Goal: Task Accomplishment & Management: Use online tool/utility

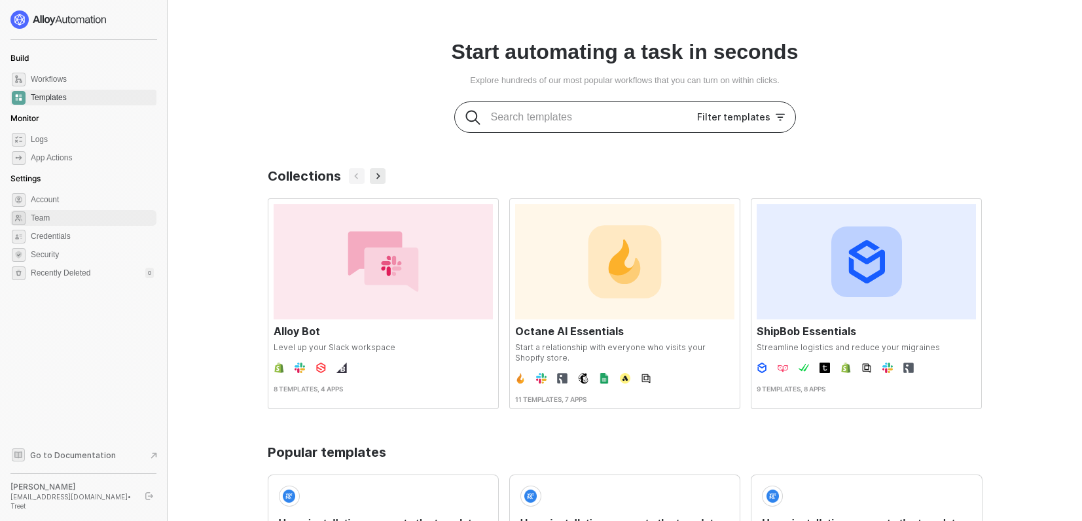
click at [59, 225] on span "Team" at bounding box center [92, 218] width 123 height 16
click at [66, 75] on span "Workflows" at bounding box center [92, 79] width 123 height 16
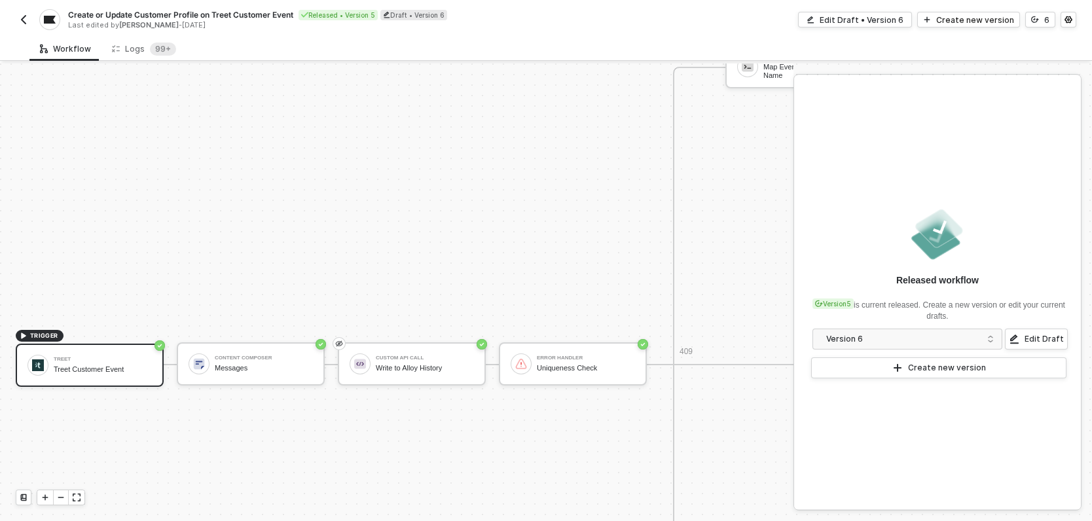
scroll to position [456, 0]
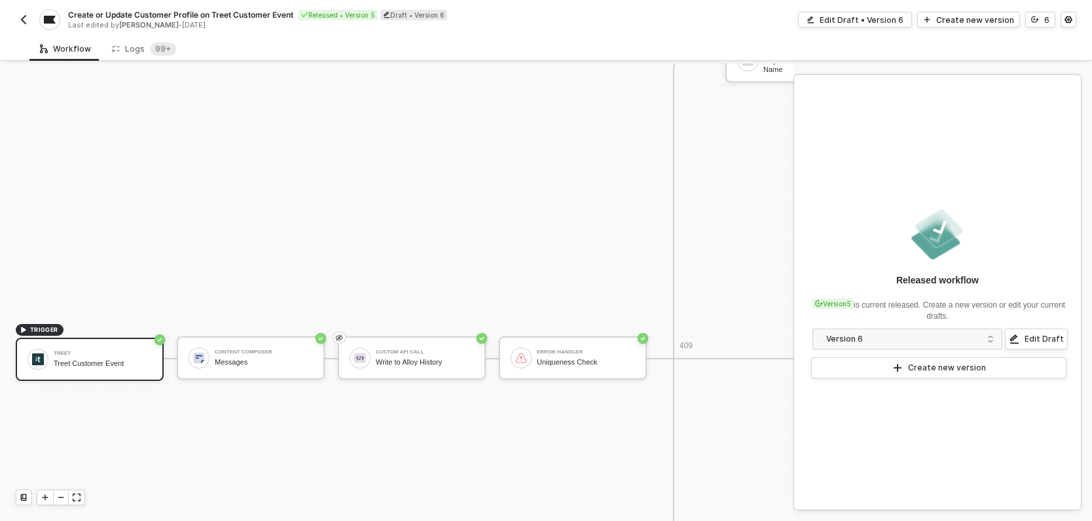
click at [24, 18] on img "button" at bounding box center [23, 19] width 10 height 10
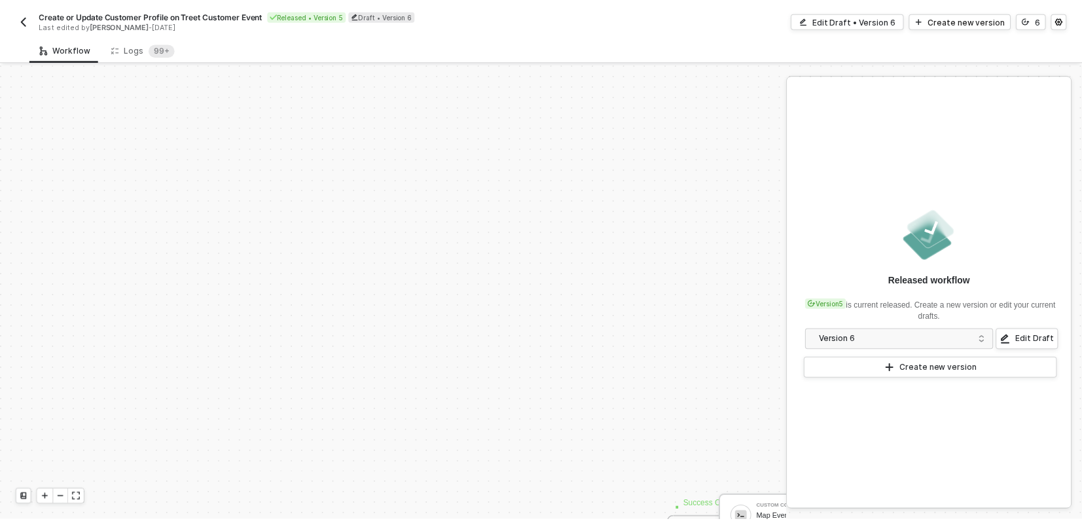
scroll to position [376, 0]
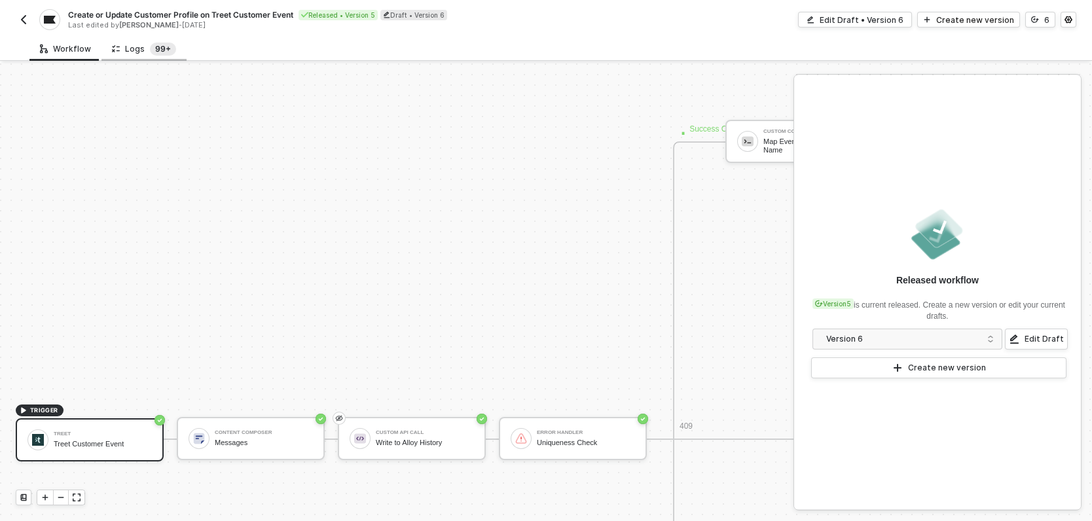
click at [153, 53] on sup "99+" at bounding box center [163, 49] width 26 height 13
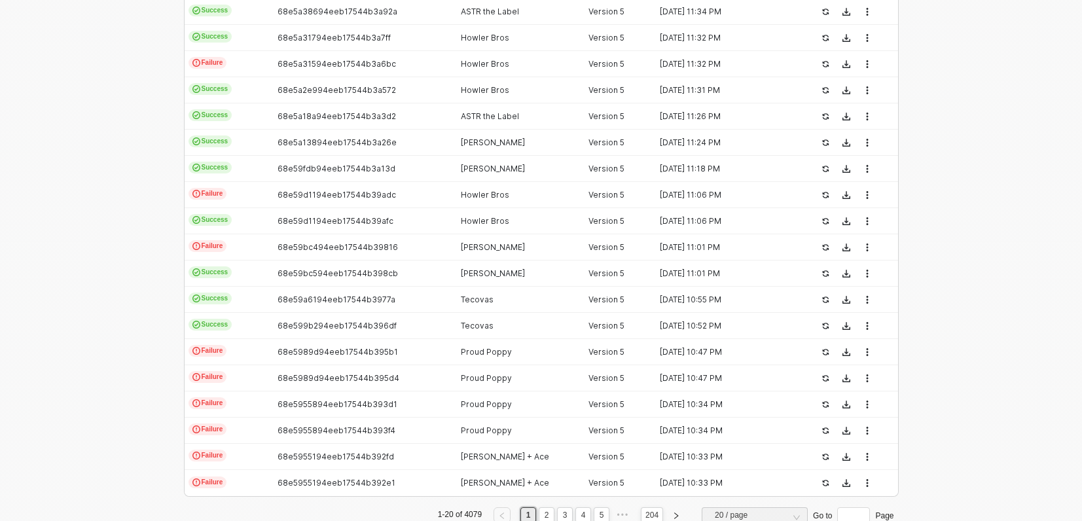
scroll to position [375, 0]
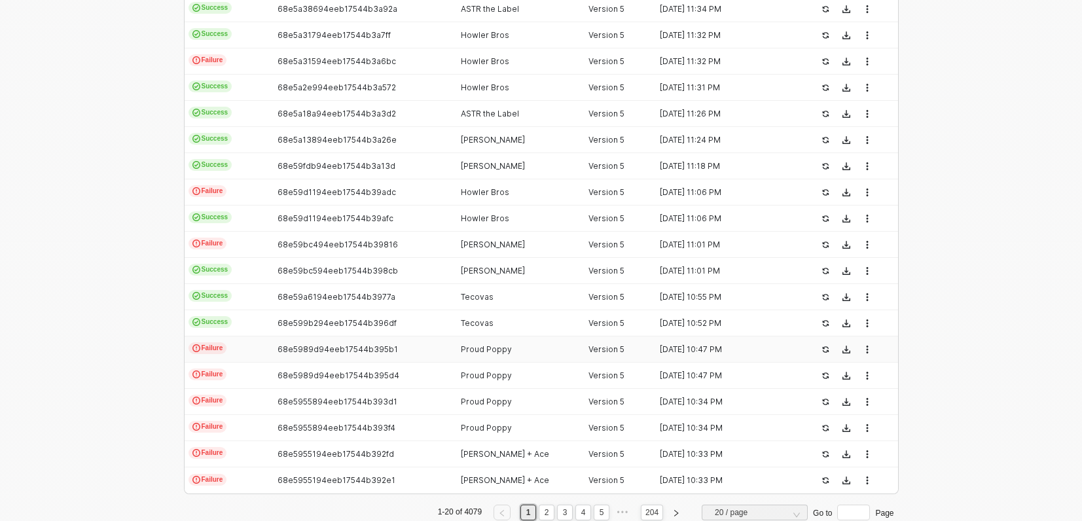
click at [437, 352] on div "68e5989d94eeb17544b395b1" at bounding box center [357, 349] width 173 height 10
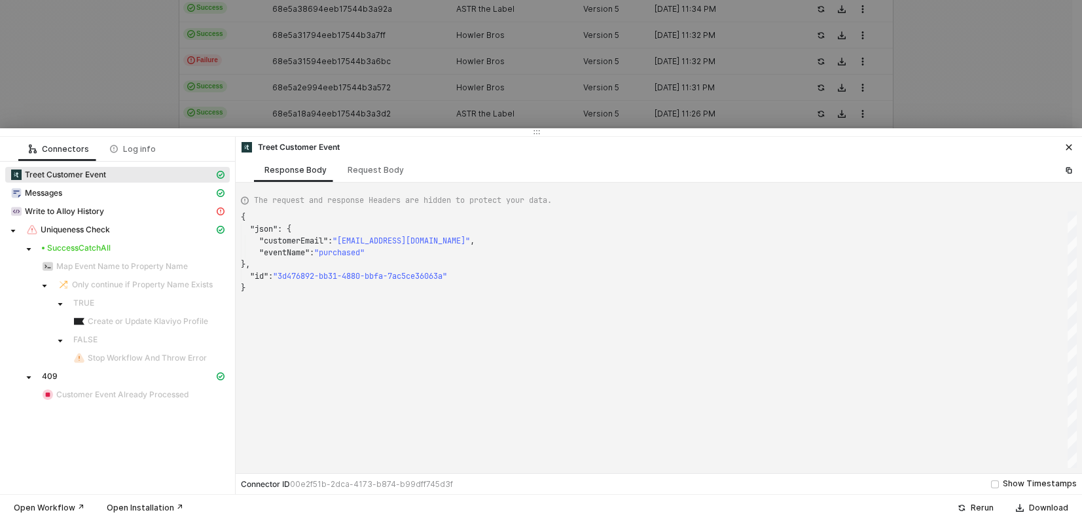
scroll to position [71, 0]
click at [134, 206] on div "Write to Alloy History" at bounding box center [112, 212] width 204 height 12
type textarea "{ "statusCode": 409, "message": "Error : {\"error\":\"Workflow execution alread…"
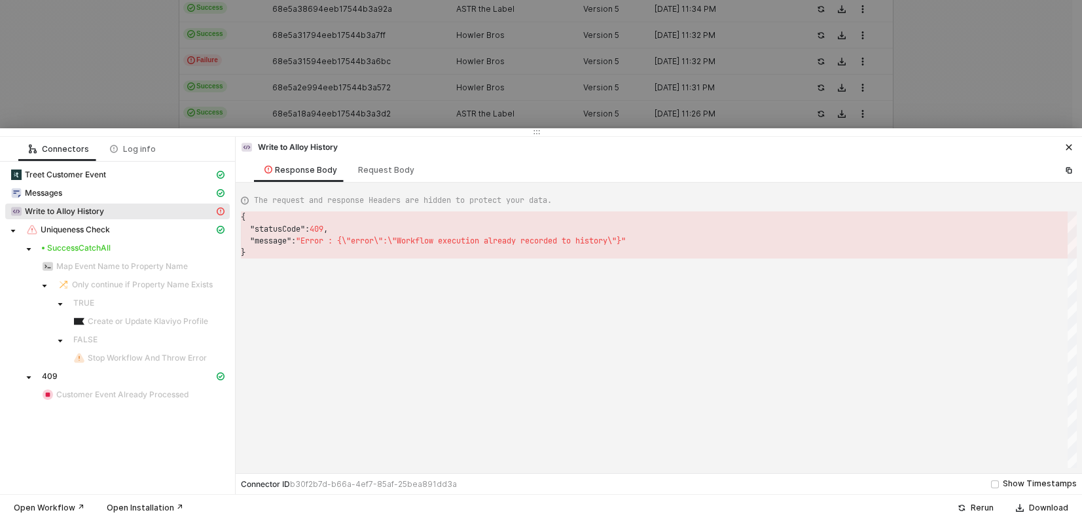
scroll to position [35, 0]
click at [100, 58] on div at bounding box center [541, 260] width 1082 height 521
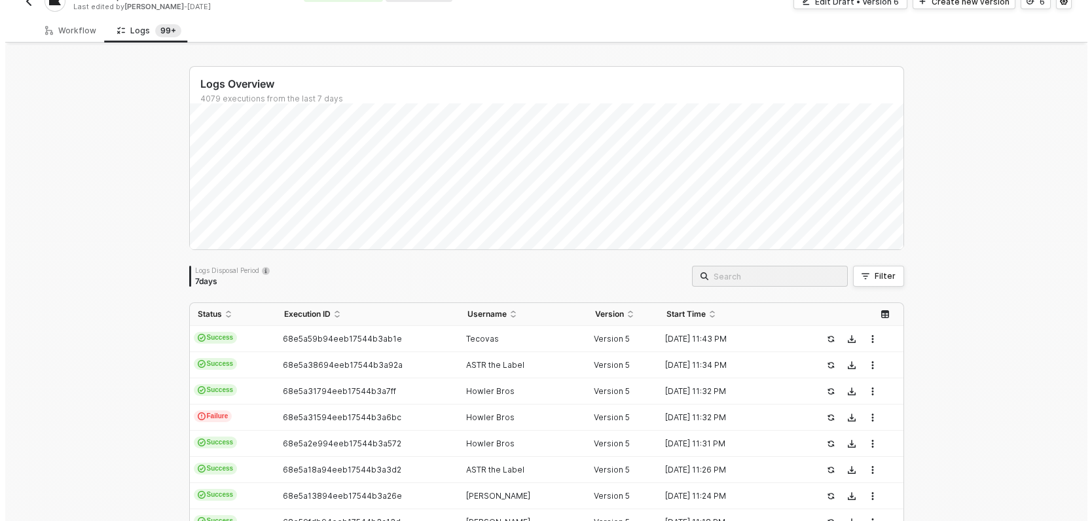
scroll to position [0, 0]
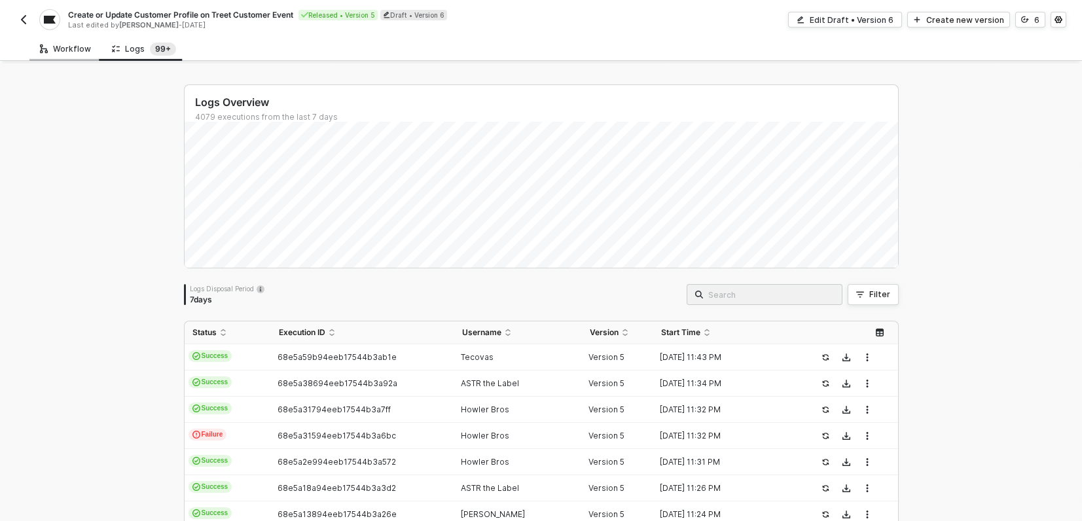
click at [48, 50] on div "Workflow" at bounding box center [65, 49] width 51 height 10
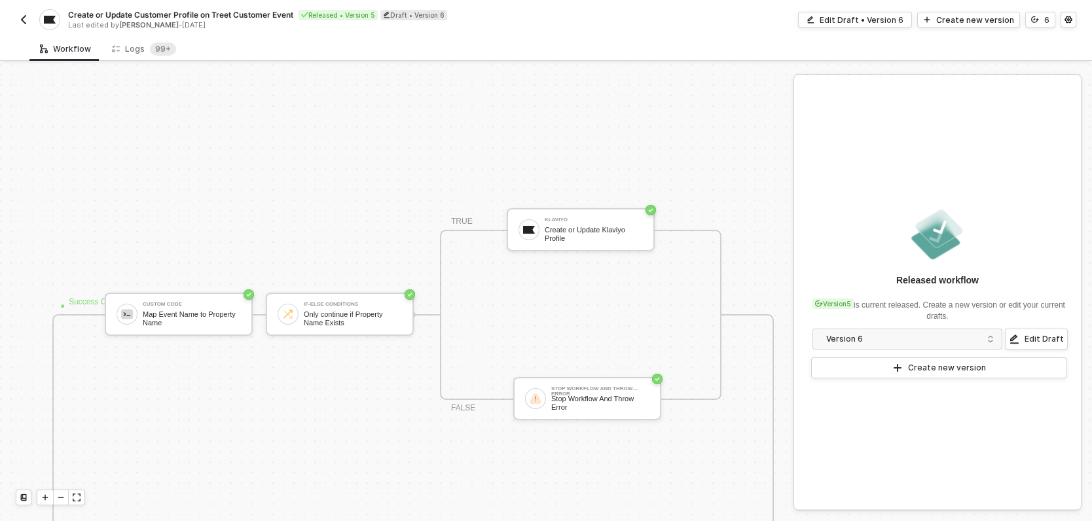
scroll to position [215, 631]
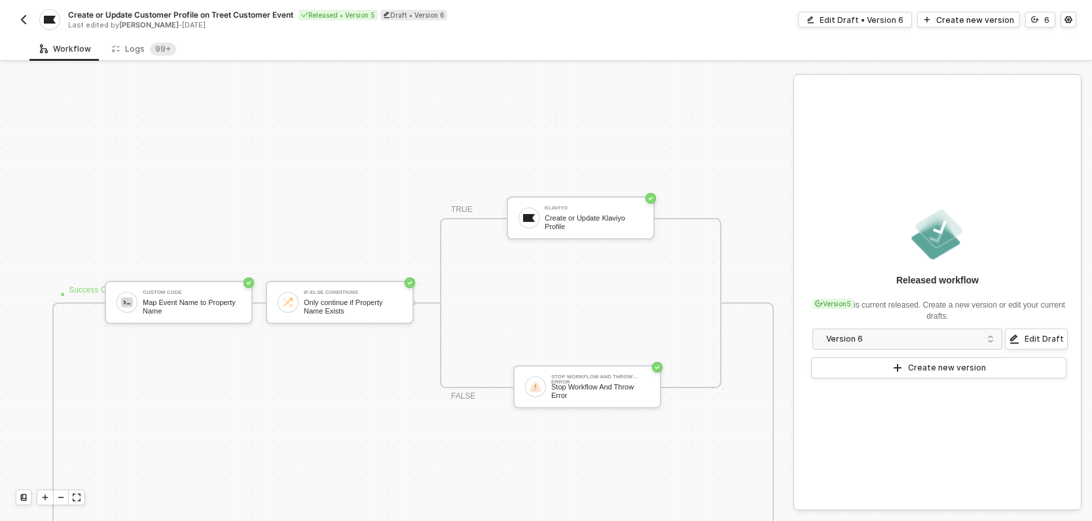
click at [22, 18] on img "button" at bounding box center [23, 19] width 10 height 10
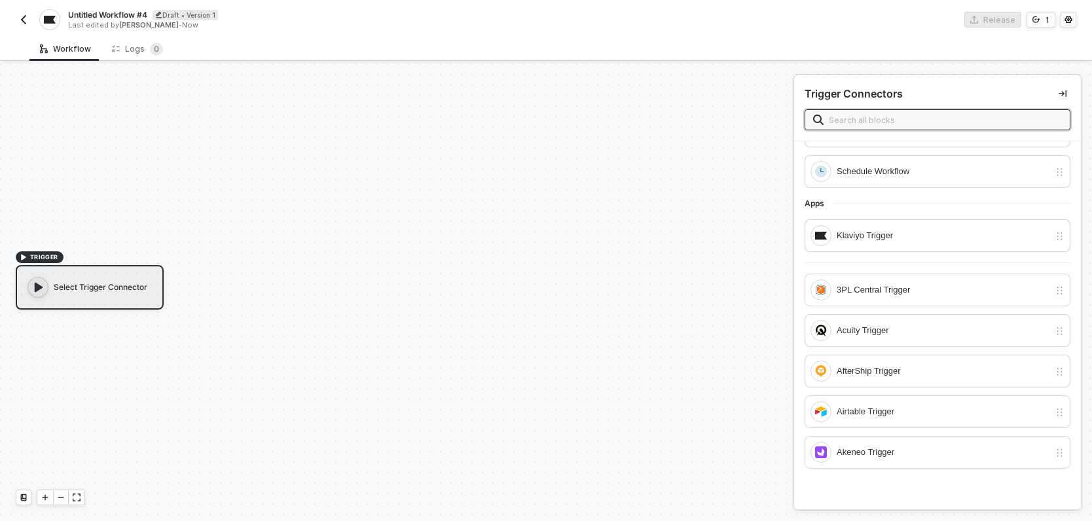
scroll to position [163, 0]
click at [897, 228] on div "Klaviyo Trigger" at bounding box center [943, 235] width 213 height 14
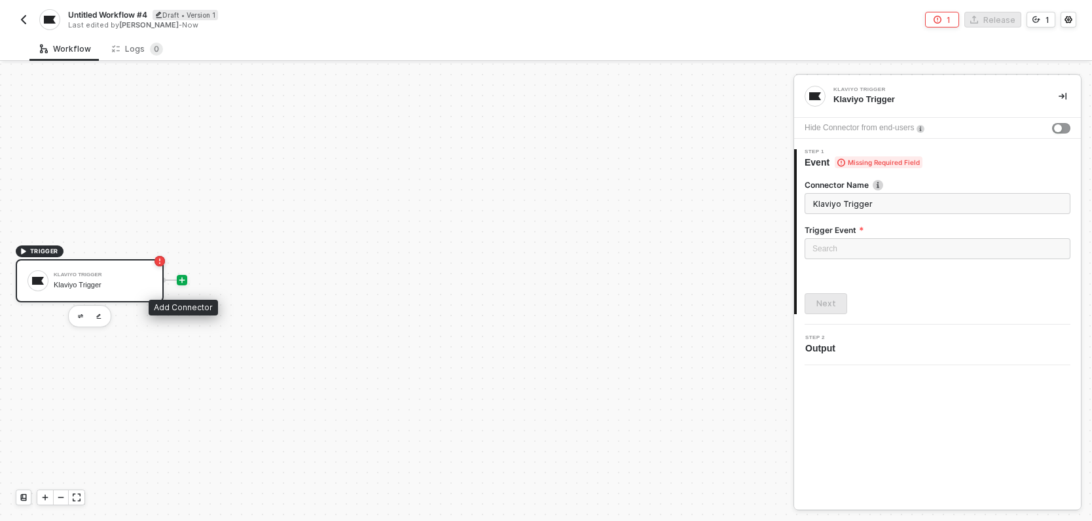
click at [187, 278] on div at bounding box center [182, 280] width 10 height 10
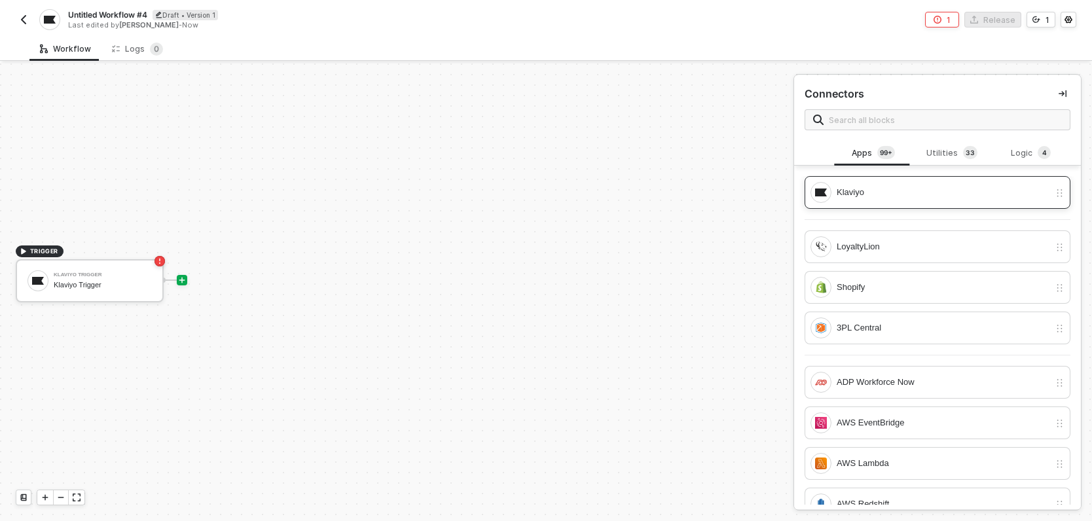
click at [861, 196] on div "Klaviyo" at bounding box center [943, 192] width 213 height 14
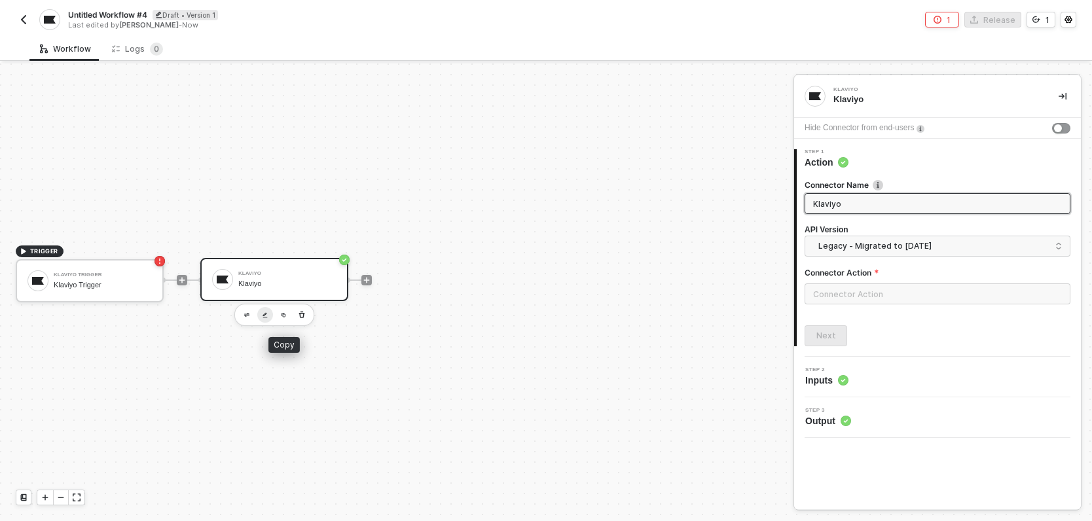
click at [265, 310] on button "button" at bounding box center [265, 315] width 16 height 16
click at [906, 248] on span "Legacy - Migrated to 2024-06-15" at bounding box center [941, 246] width 244 height 14
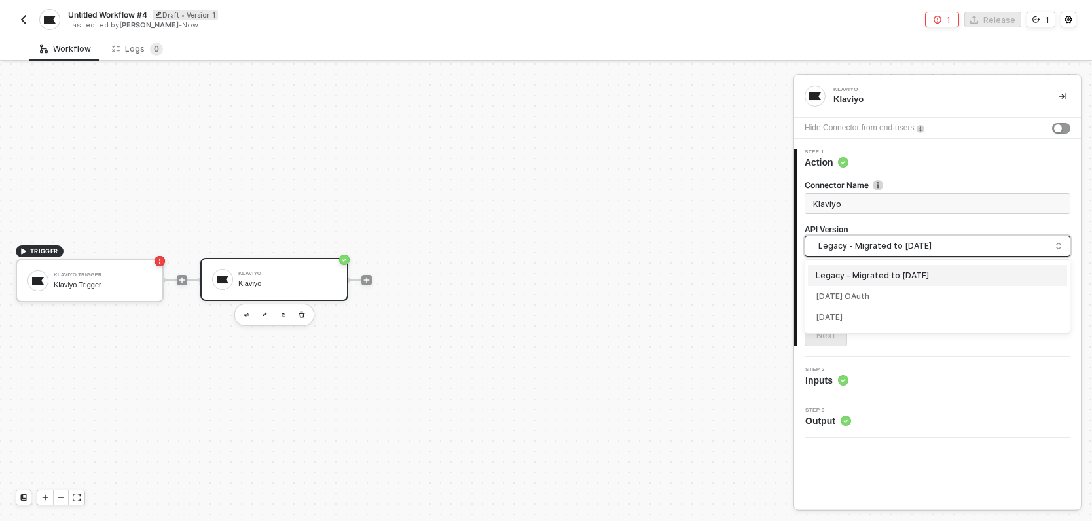
click at [908, 221] on div "Connector Name Klaviyo API Version Legacy - Migrated to 2024-06-15 legacy 2024-…" at bounding box center [938, 247] width 266 height 136
click at [892, 245] on span "Legacy - Migrated to 2024-06-15" at bounding box center [941, 246] width 244 height 14
click at [887, 291] on div "2024-10-15 OAuth" at bounding box center [938, 297] width 244 height 12
click at [908, 293] on input "text" at bounding box center [938, 294] width 266 height 21
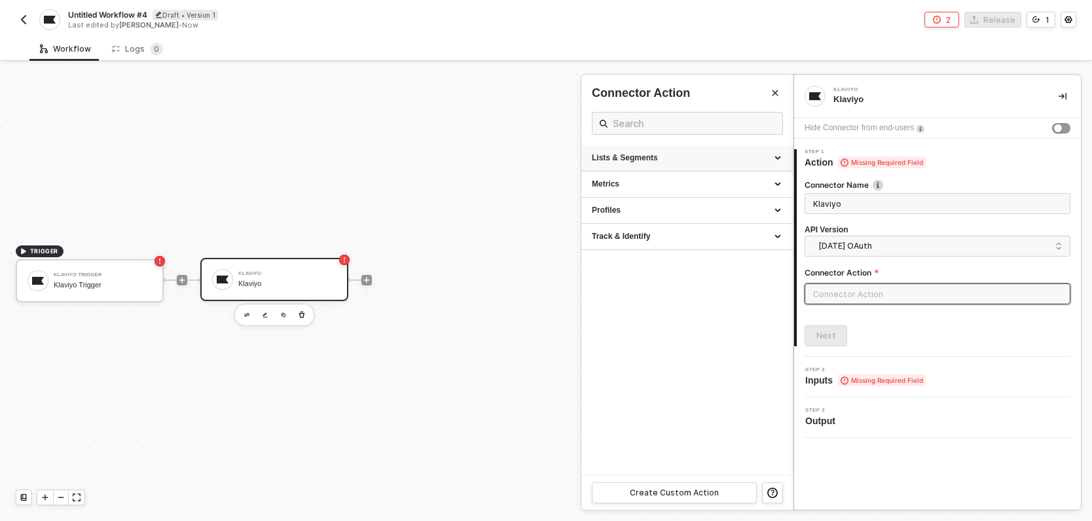
click at [777, 158] on icon at bounding box center [779, 158] width 7 height 0
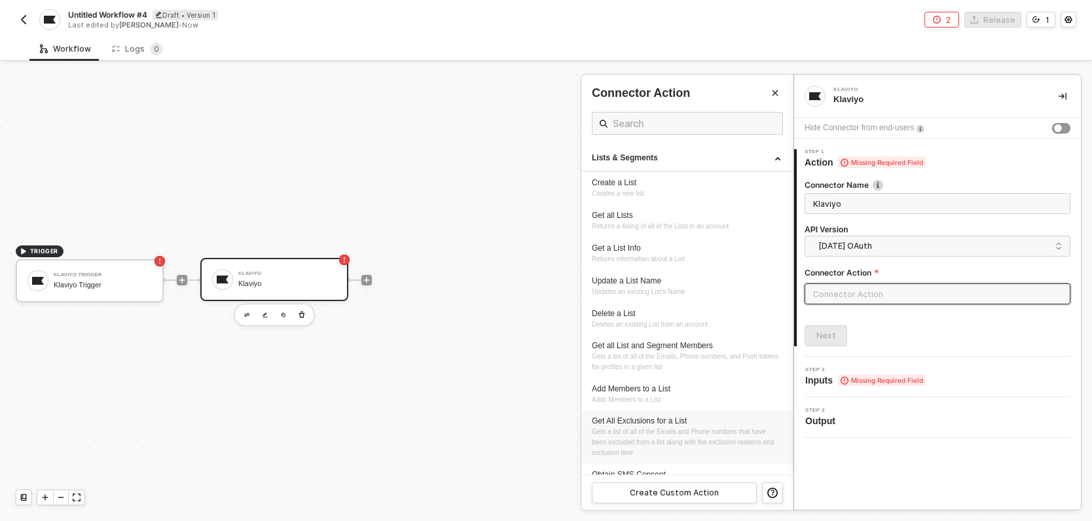
scroll to position [100, 0]
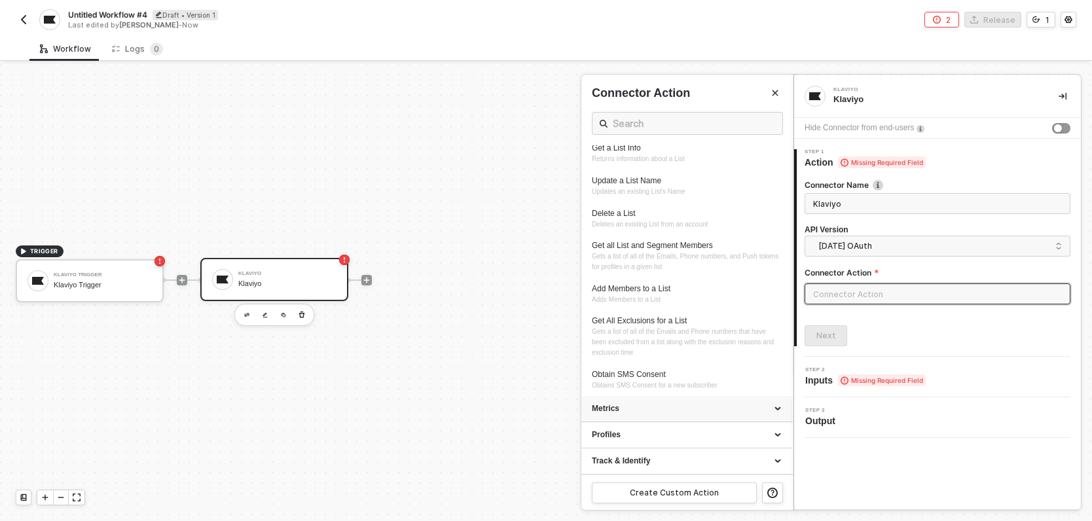
click at [635, 408] on div "Metrics" at bounding box center [687, 408] width 191 height 11
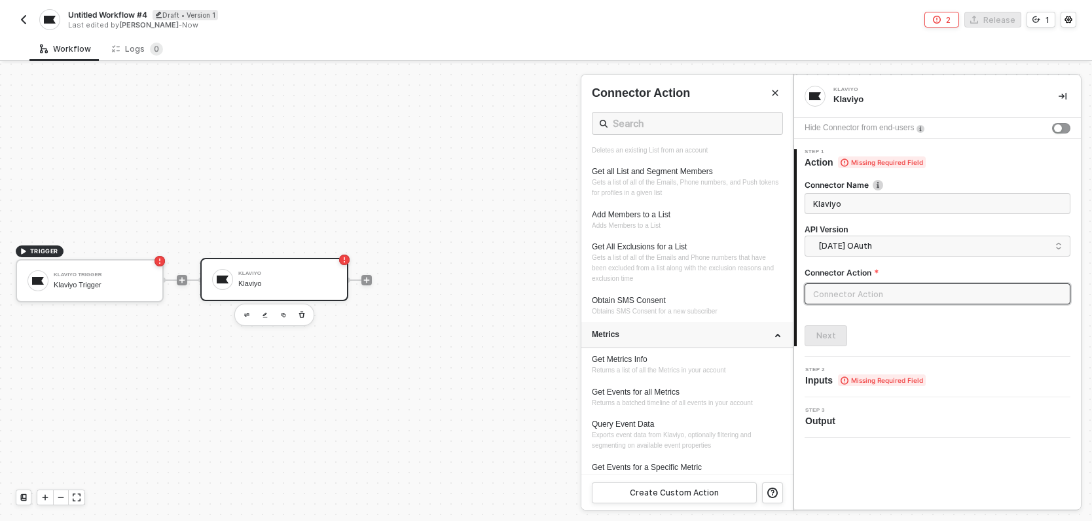
scroll to position [241, 0]
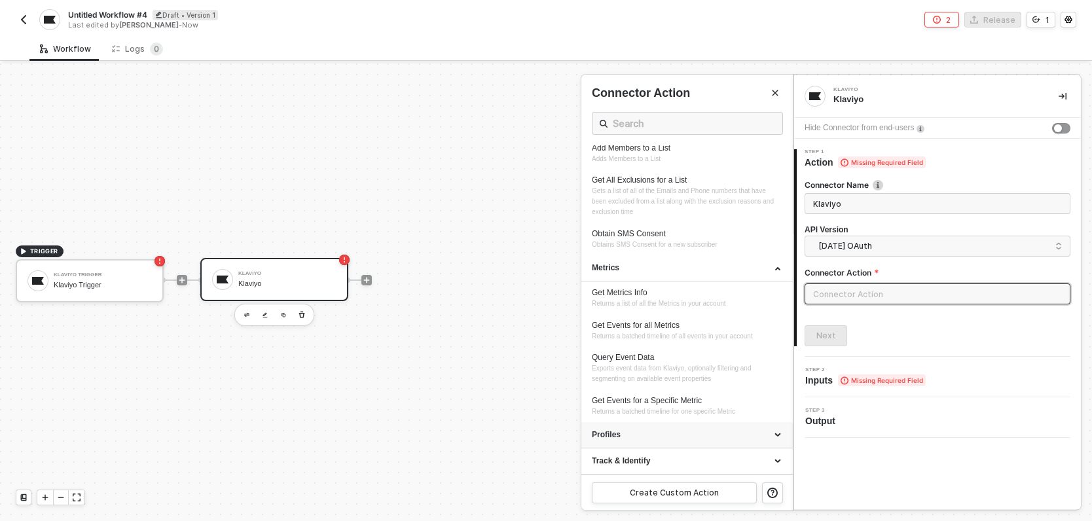
click at [633, 437] on div "Profiles" at bounding box center [687, 435] width 191 height 11
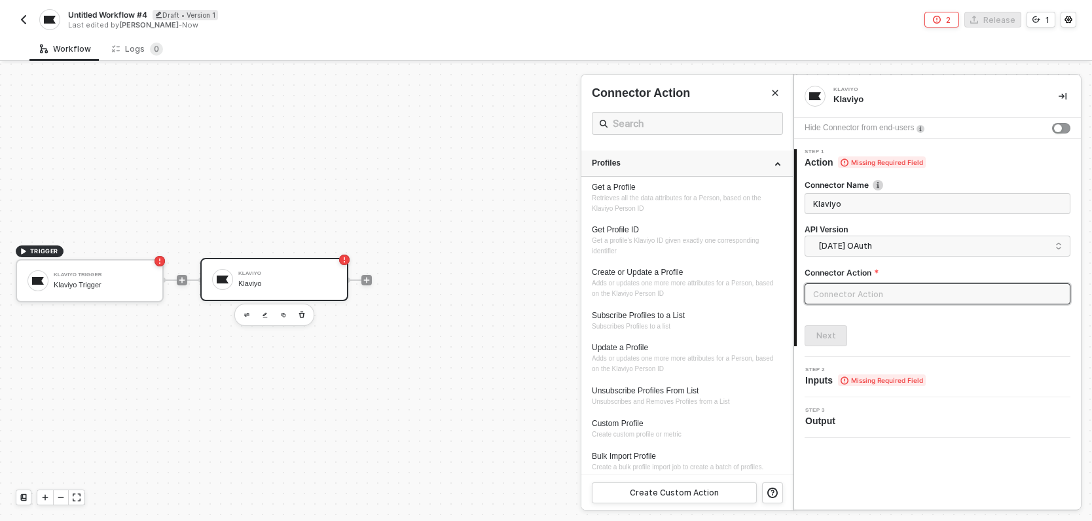
scroll to position [552, 0]
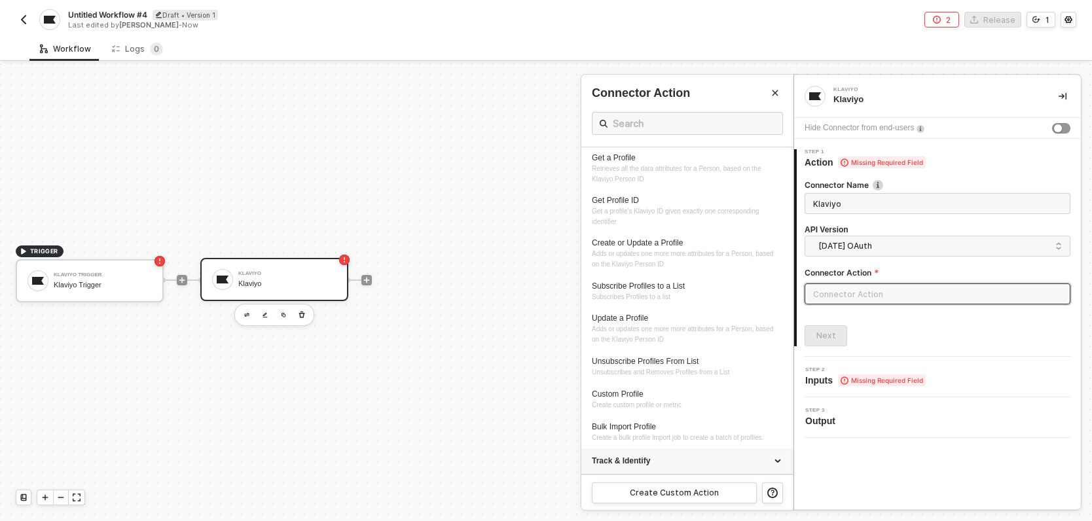
click at [643, 460] on div "Track & Identify" at bounding box center [687, 461] width 191 height 11
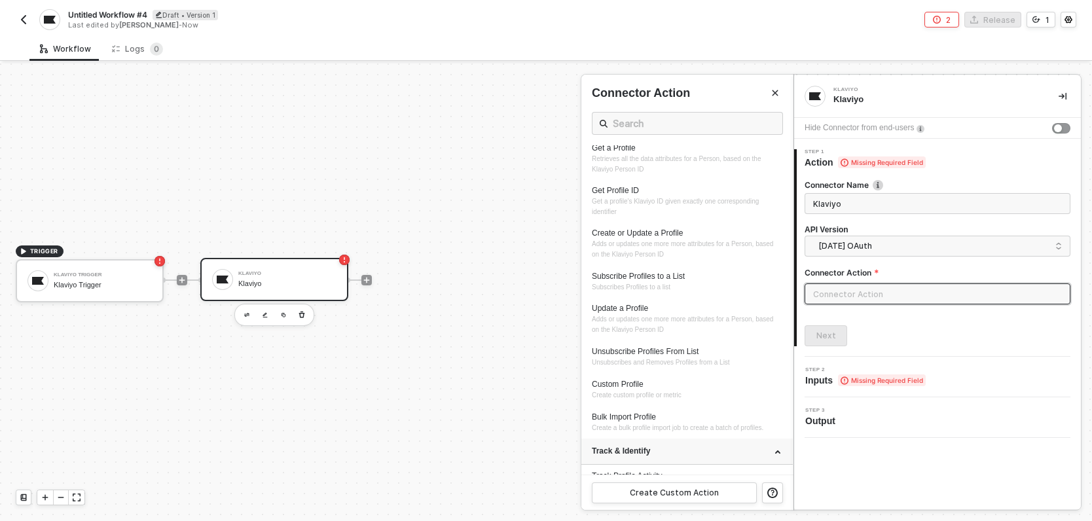
scroll to position [650, 0]
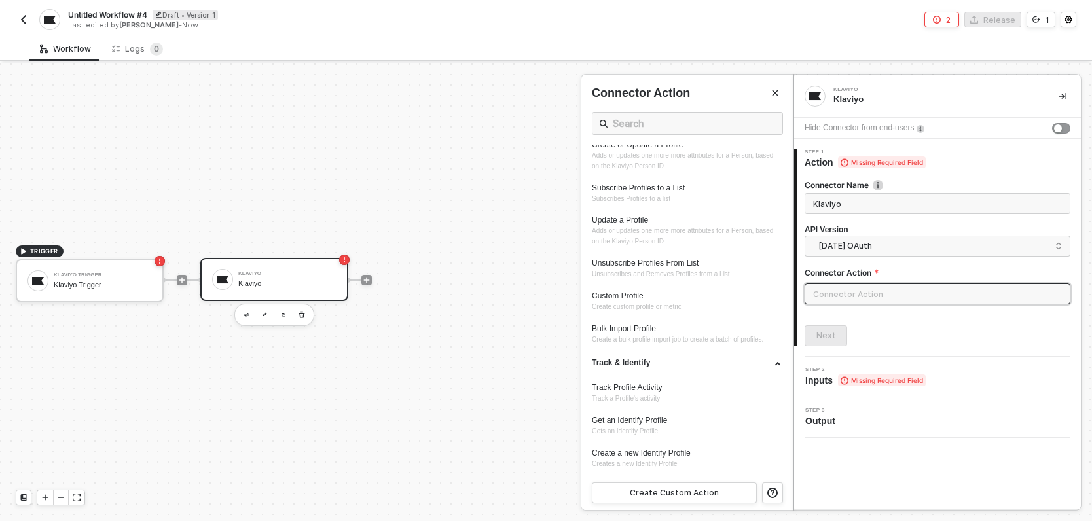
click at [896, 318] on div "Connector Name Klaviyo API Version 2024-10-15 OAuth legacy 2024-10-15Oauth newV…" at bounding box center [938, 257] width 266 height 177
click at [886, 244] on span "2024-10-15 OAuth" at bounding box center [941, 246] width 244 height 14
click at [946, 305] on div "2024-10-15 OAuth" at bounding box center [937, 296] width 259 height 21
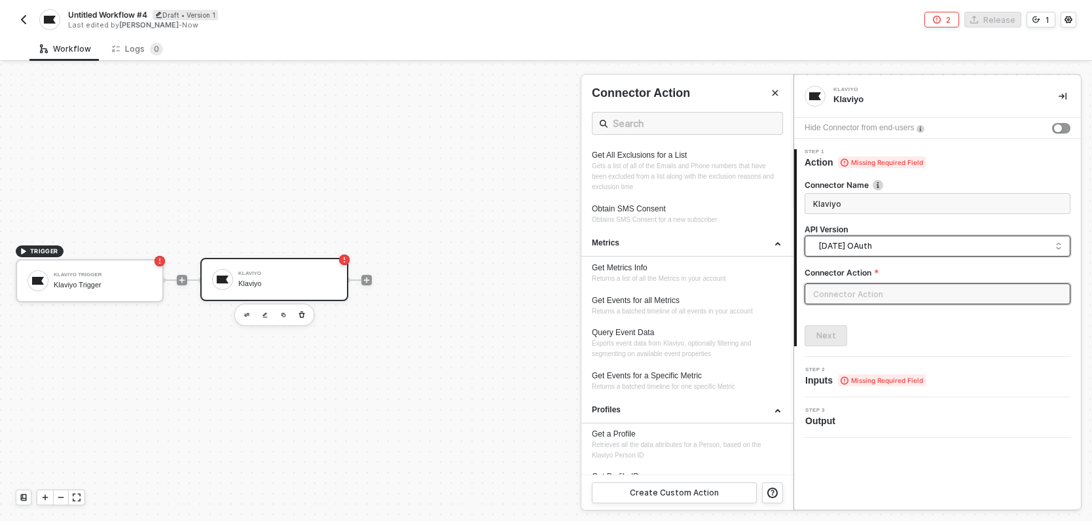
scroll to position [0, 0]
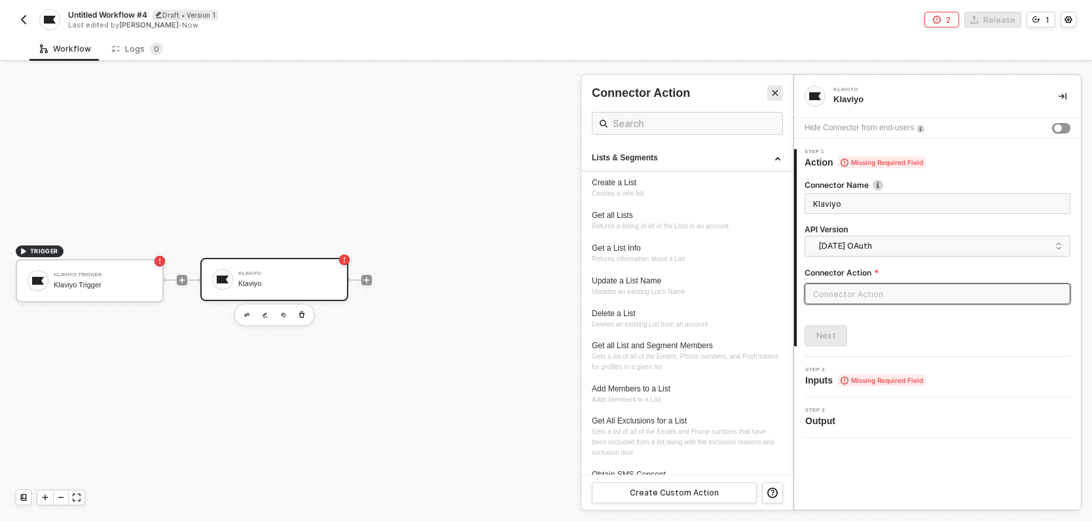
click at [775, 97] on button "Close" at bounding box center [775, 93] width 16 height 16
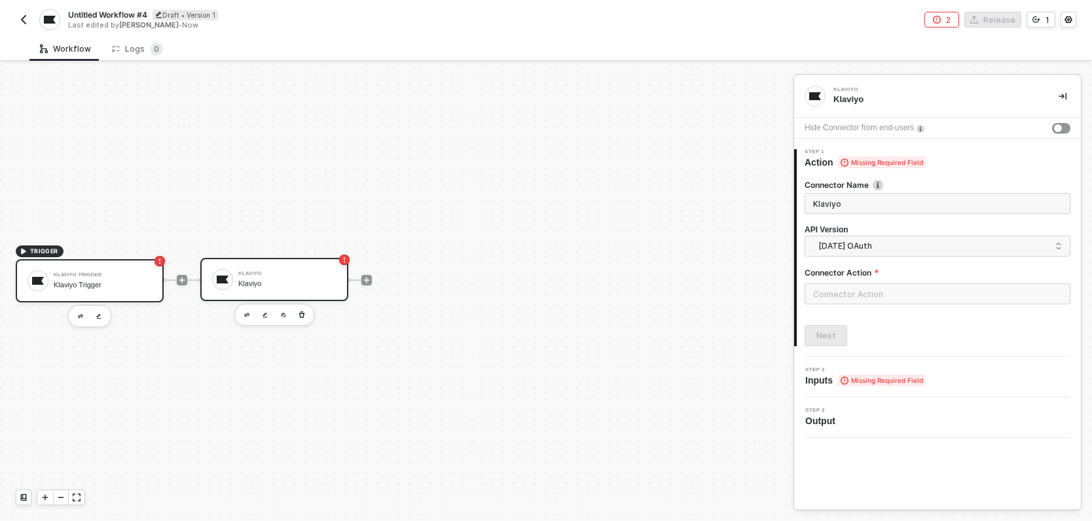
click at [127, 278] on div "Klaviyo Trigger Klaviyo Trigger" at bounding box center [103, 280] width 98 height 25
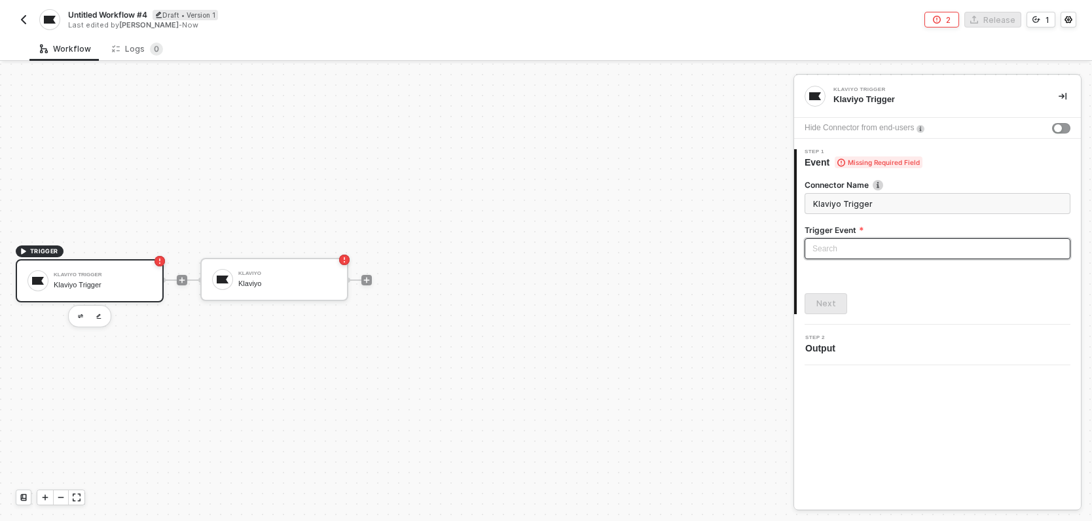
click at [855, 250] on input "search" at bounding box center [938, 249] width 250 height 20
click at [265, 278] on div "Klaviyo Klaviyo" at bounding box center [287, 279] width 98 height 25
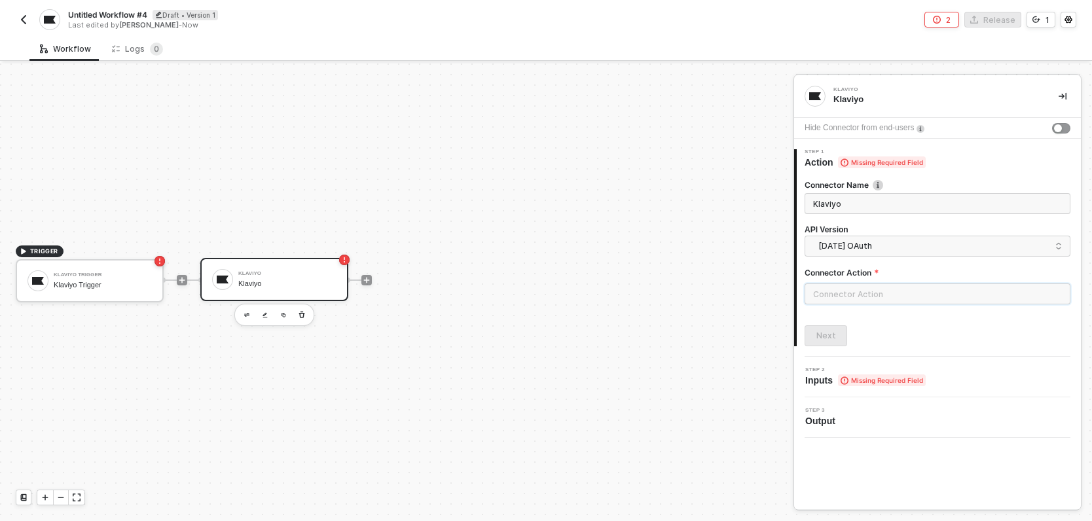
click at [849, 285] on input "text" at bounding box center [938, 294] width 266 height 21
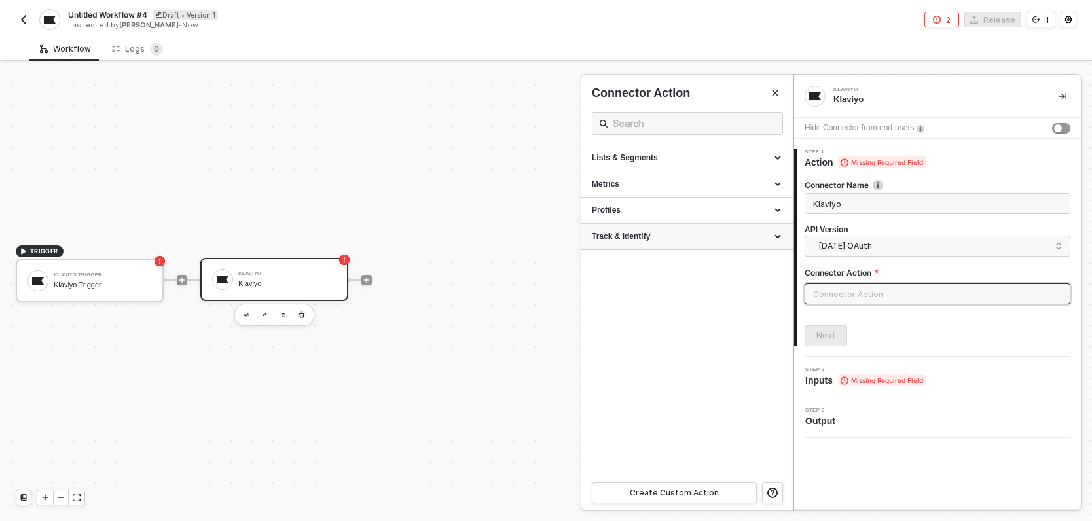
click at [777, 234] on div "Track & Identify" at bounding box center [687, 236] width 191 height 11
click at [778, 213] on div "Profiles" at bounding box center [687, 210] width 191 height 11
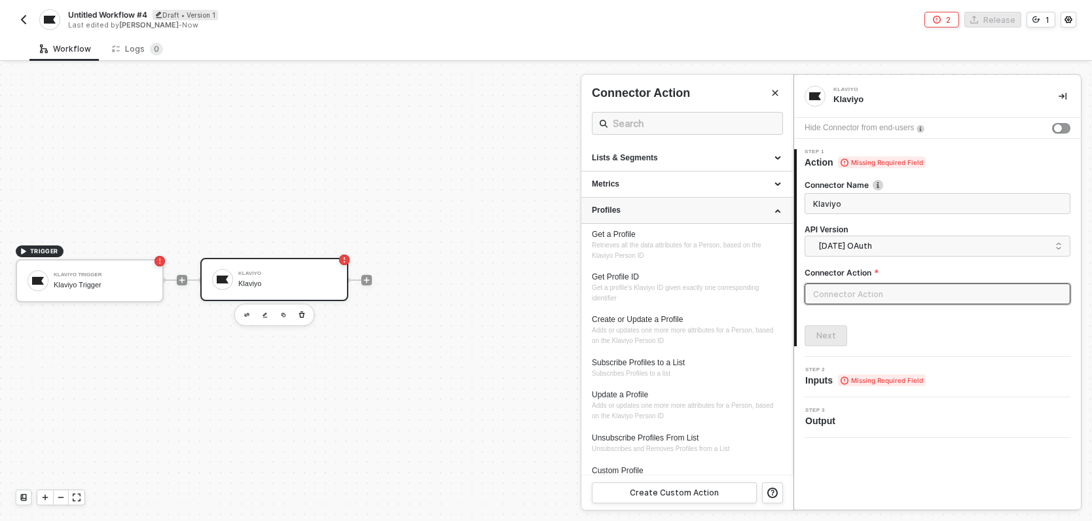
click at [770, 210] on div "Profiles" at bounding box center [687, 210] width 191 height 11
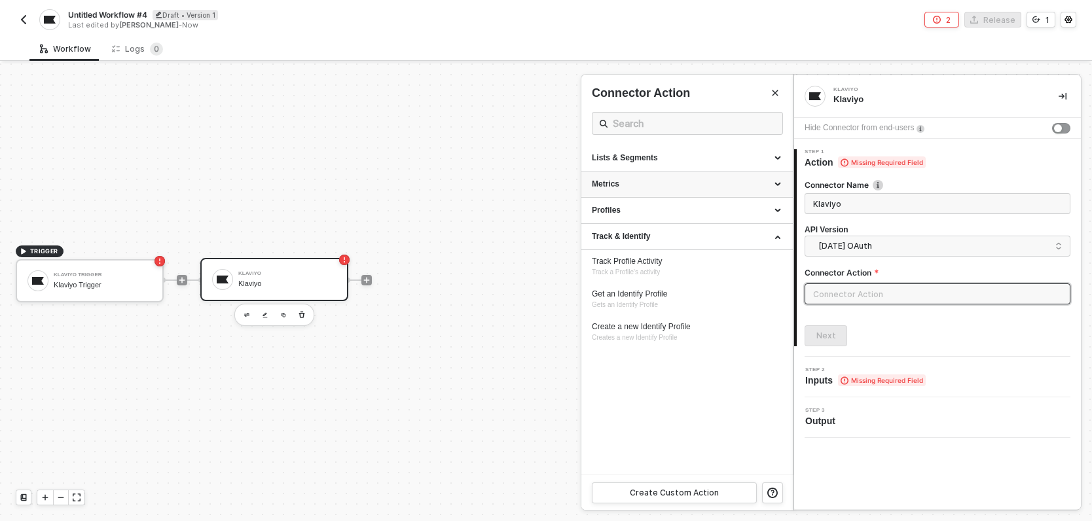
click at [769, 185] on div "Metrics" at bounding box center [687, 184] width 191 height 11
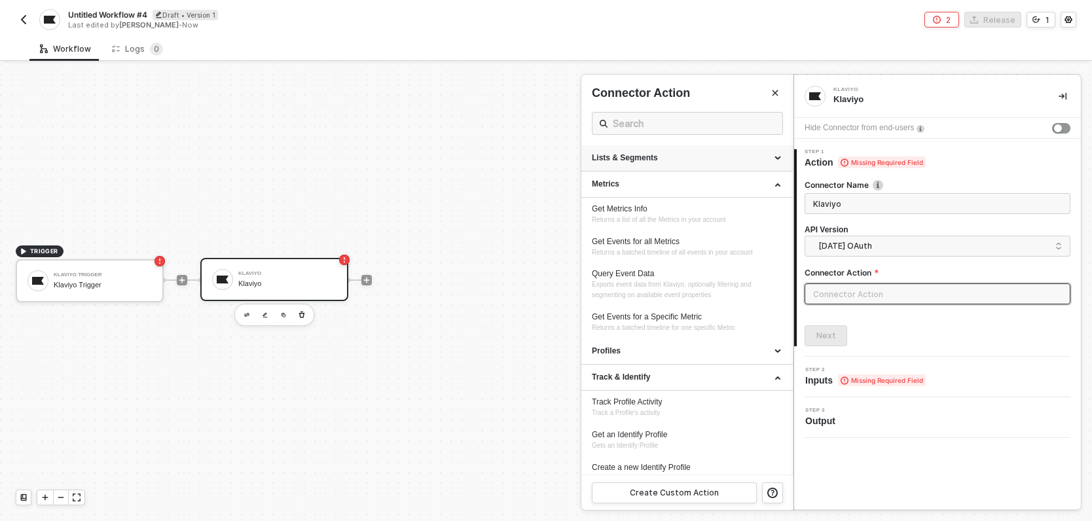
click at [771, 158] on div "Lists & Segments" at bounding box center [687, 158] width 191 height 11
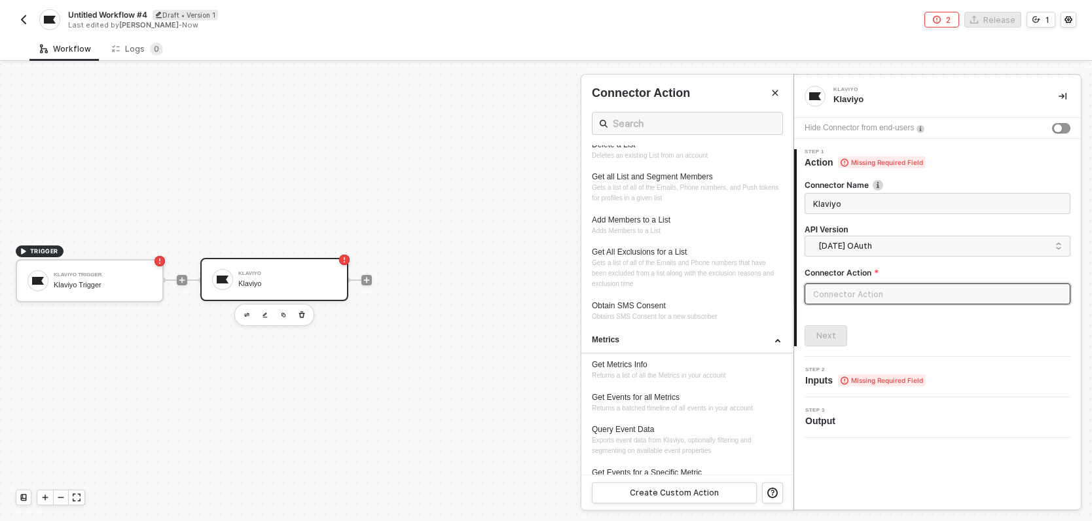
scroll to position [170, 0]
